Goal: Information Seeking & Learning: Find specific fact

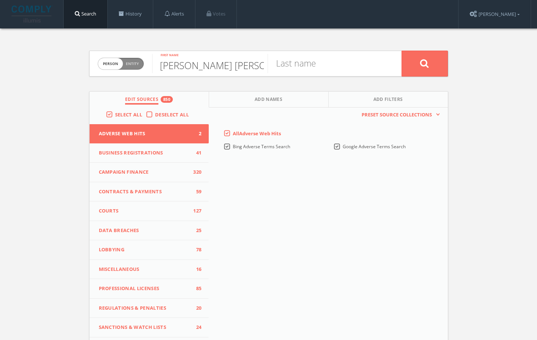
click at [245, 67] on input "Eric Emerson Schmidt" at bounding box center [209, 63] width 115 height 19
type input "Eric Emerson"
paste input "Schmidt"
type input "Schmidt"
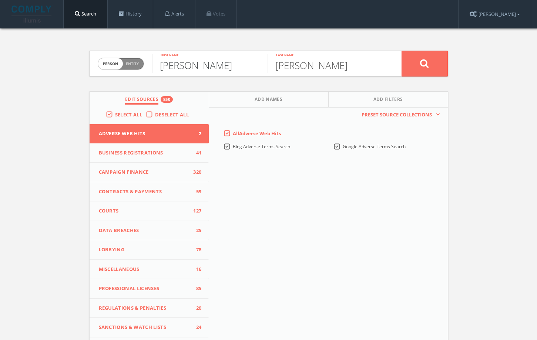
click at [200, 72] on input "Eric Emerson" at bounding box center [209, 63] width 115 height 19
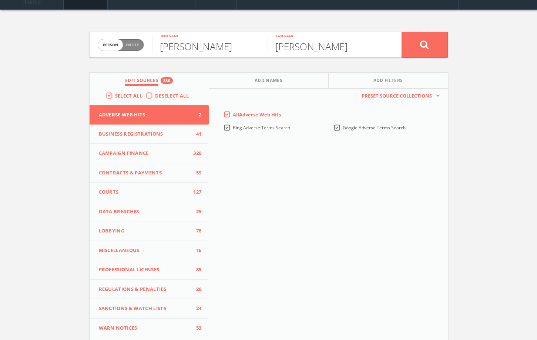
scroll to position [71, 0]
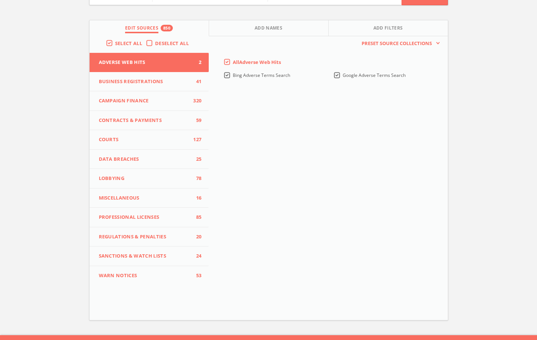
type input "Eric"
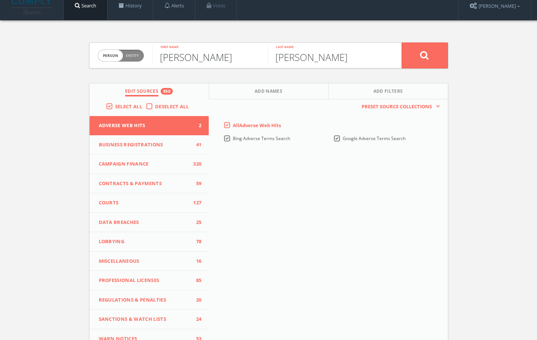
scroll to position [0, 0]
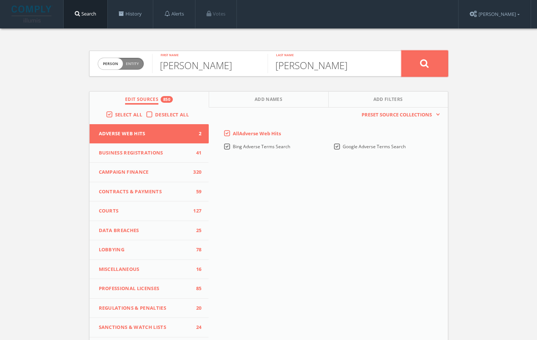
click at [432, 70] on button at bounding box center [425, 64] width 46 height 26
click at [131, 62] on span "Entity" at bounding box center [132, 64] width 13 height 6
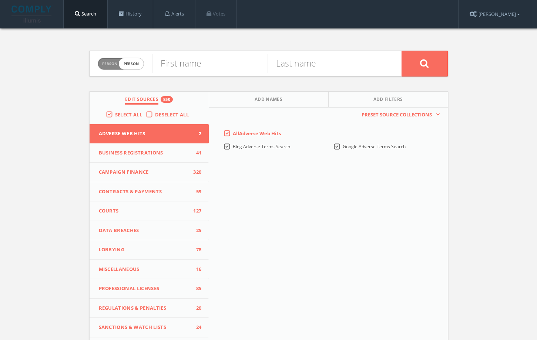
checkbox input "true"
paste input "The [PERSON_NAME] Family Foundation"
type input "The [PERSON_NAME] Family Foundation"
click at [435, 58] on button at bounding box center [425, 64] width 46 height 26
drag, startPoint x: 108, startPoint y: 63, endPoint x: 147, endPoint y: 63, distance: 39.2
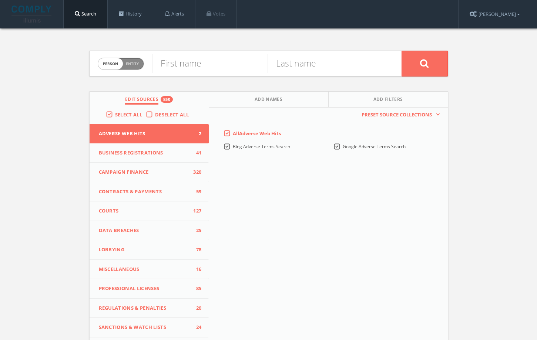
click at [108, 63] on span "person" at bounding box center [110, 63] width 25 height 11
checkbox input "true"
paste input "Futures Action Network"
type input "Futures Action Network"
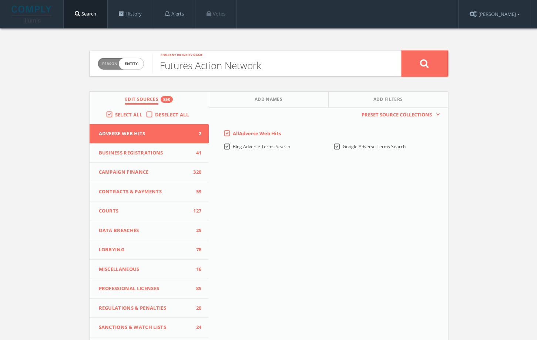
click at [423, 65] on icon at bounding box center [424, 63] width 9 height 9
click at [127, 64] on span "Entity" at bounding box center [132, 64] width 13 height 6
checkbox input "true"
click at [171, 67] on input "text" at bounding box center [276, 63] width 249 height 19
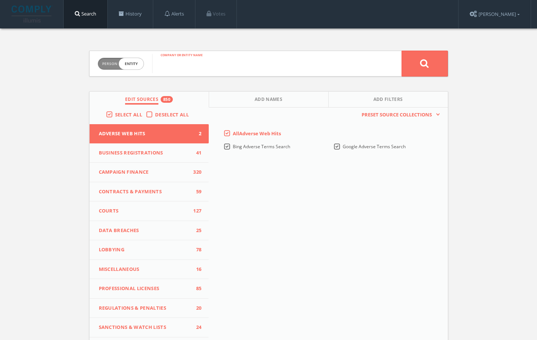
paste input "Innovation Endeavors"
type input "Innovation Endeavors"
click at [419, 64] on button at bounding box center [425, 64] width 46 height 26
